Goal: Transaction & Acquisition: Purchase product/service

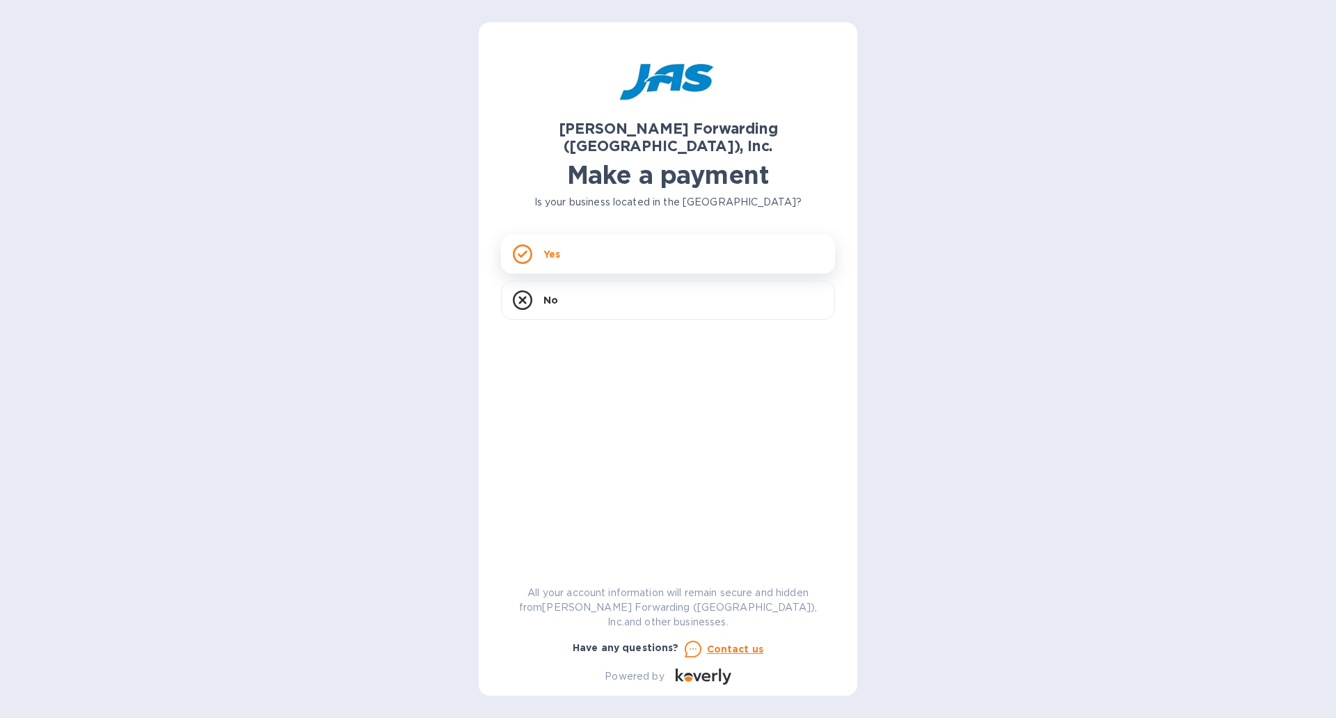
click at [555, 247] on p "Yes" at bounding box center [552, 254] width 17 height 14
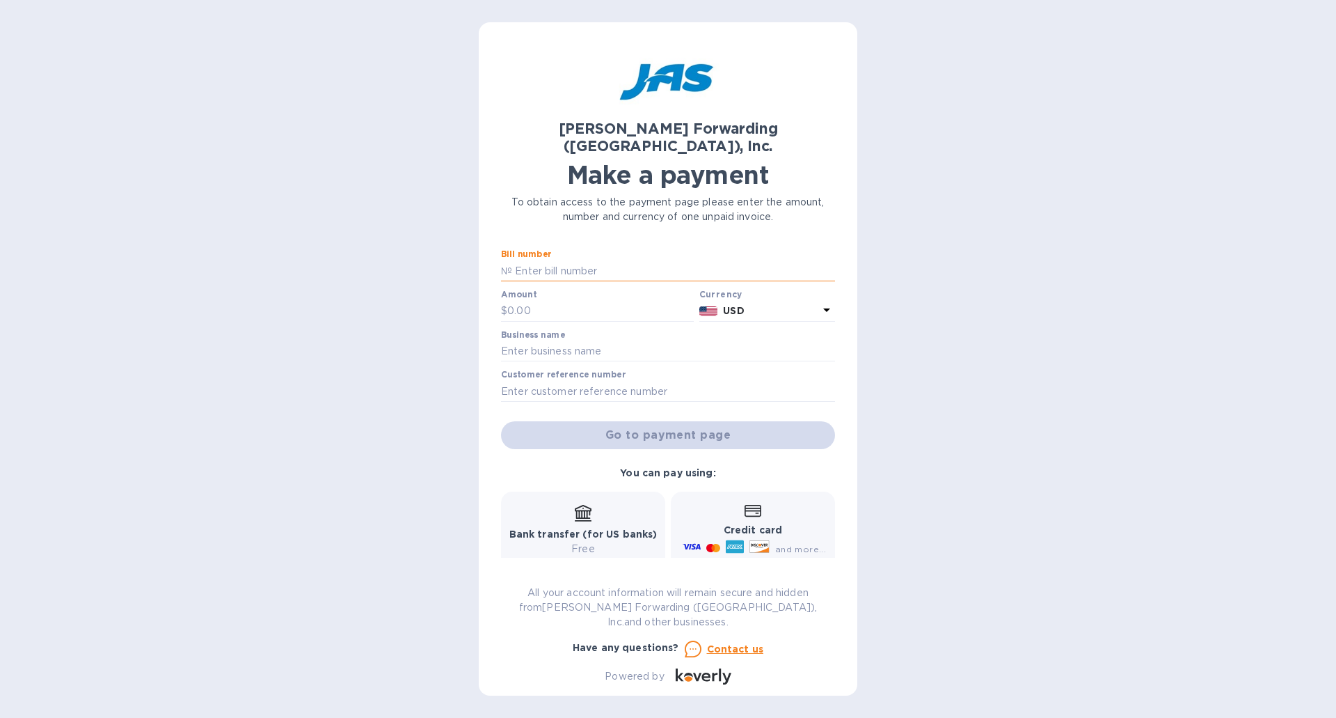
click at [571, 260] on input "text" at bounding box center [673, 270] width 323 height 21
type input "1"
click at [546, 301] on input "text" at bounding box center [600, 311] width 187 height 21
type input "1"
click at [569, 341] on input "text" at bounding box center [668, 351] width 334 height 21
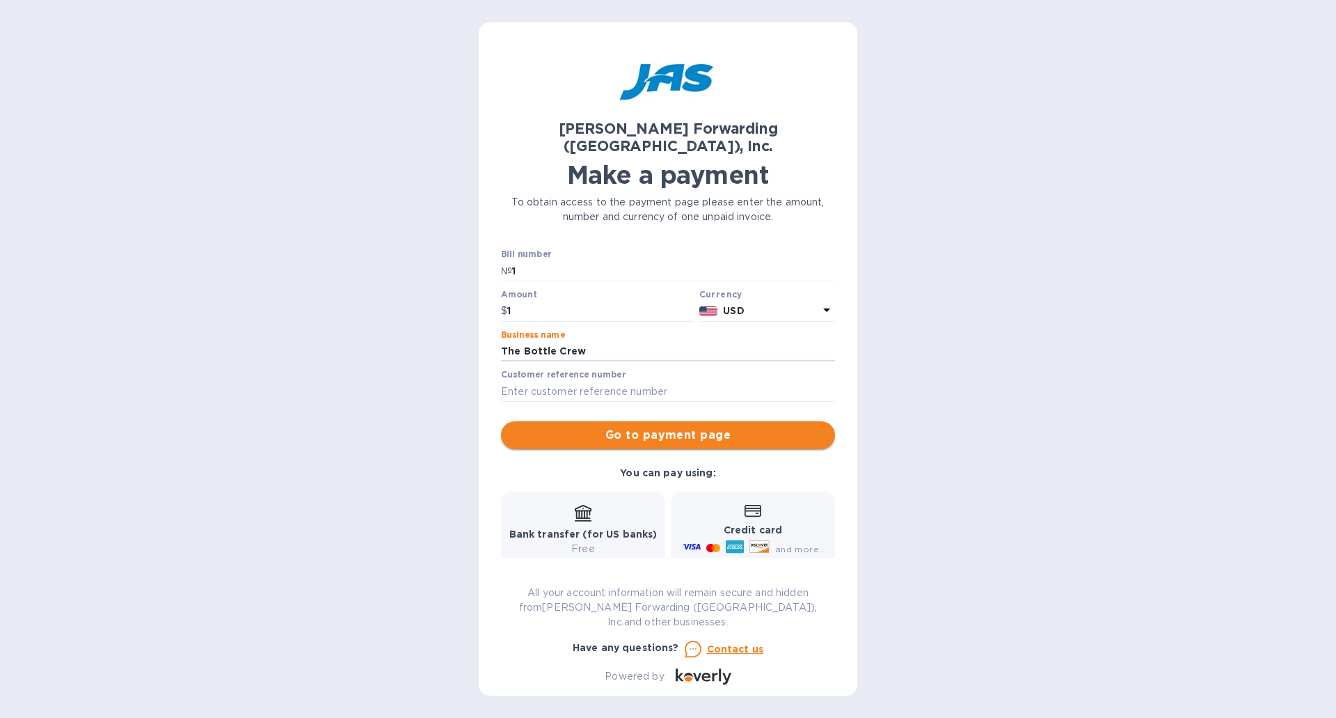
type input "The Bottle Crew"
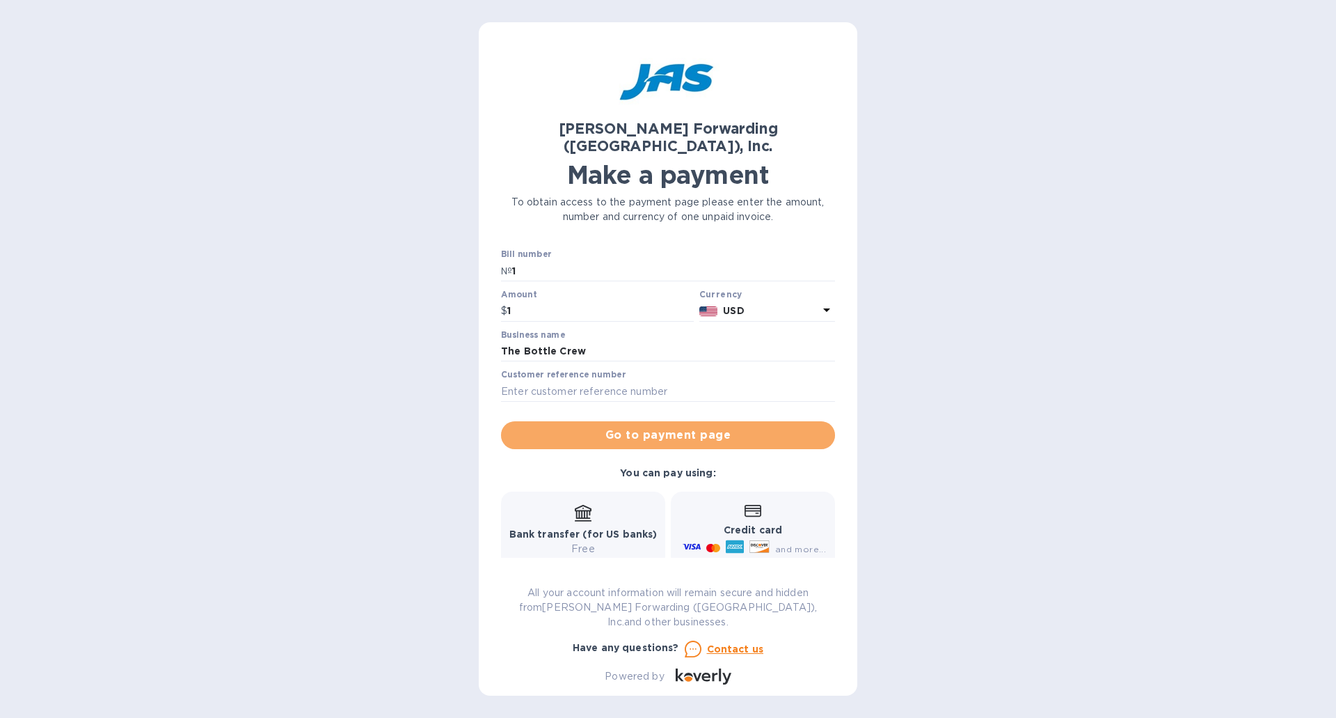
drag, startPoint x: 667, startPoint y: 415, endPoint x: 678, endPoint y: 411, distance: 11.2
click at [668, 427] on span "Go to payment page" at bounding box center [668, 435] width 312 height 17
